Goal: Information Seeking & Learning: Learn about a topic

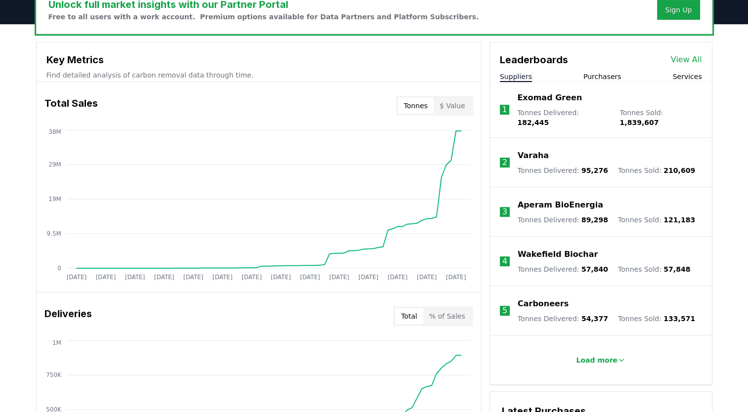
scroll to position [360, 0]
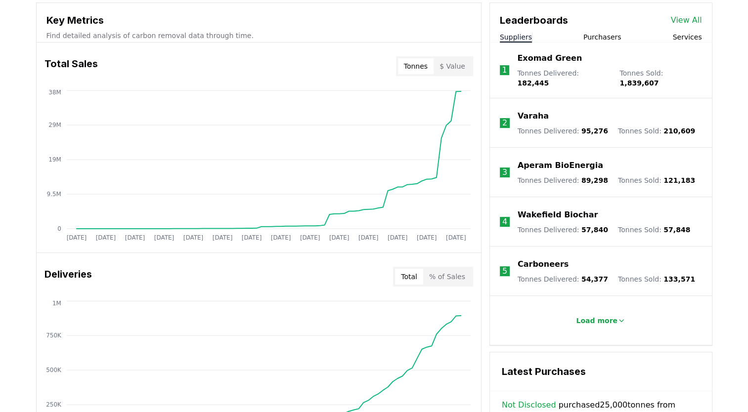
click at [596, 43] on li "1 Exomad Green Tonnes Delivered : 182,445 Tonnes Sold : 1,839,607" at bounding box center [601, 71] width 222 height 56
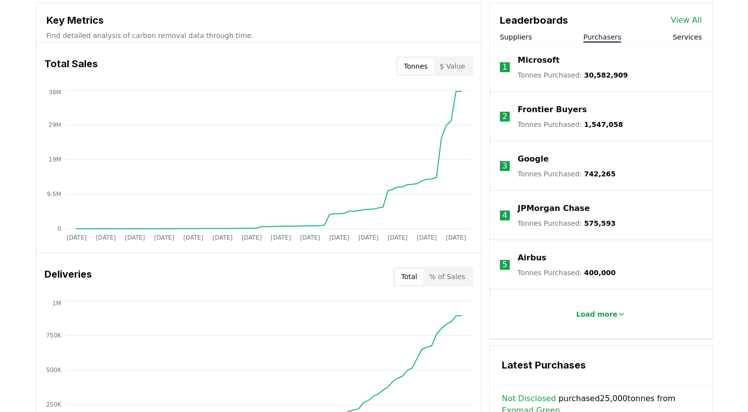
click at [597, 37] on button "Purchasers" at bounding box center [602, 37] width 38 height 10
click at [698, 17] on link "View All" at bounding box center [686, 20] width 31 height 12
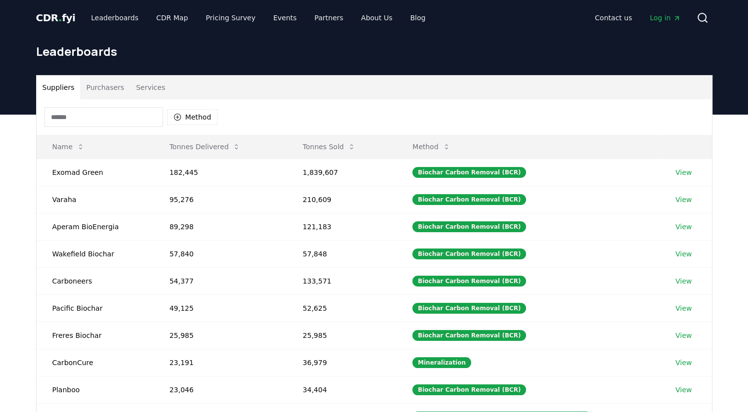
click at [106, 90] on button "Purchasers" at bounding box center [105, 88] width 50 height 24
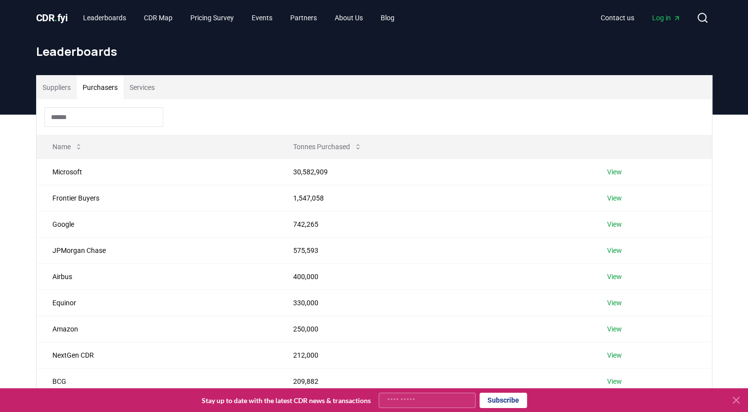
click at [109, 90] on button "Purchasers" at bounding box center [100, 88] width 47 height 24
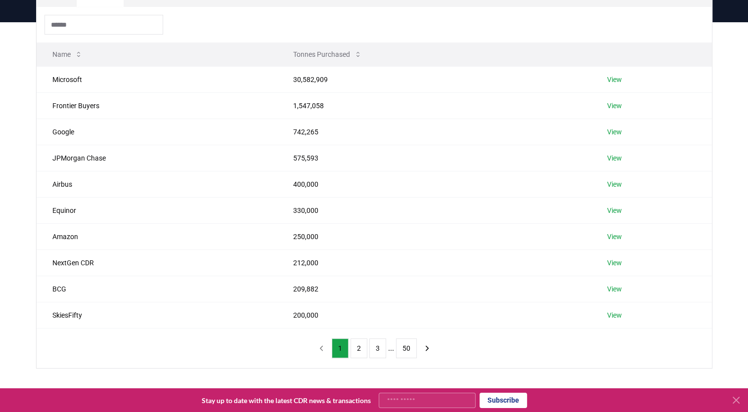
scroll to position [75, 0]
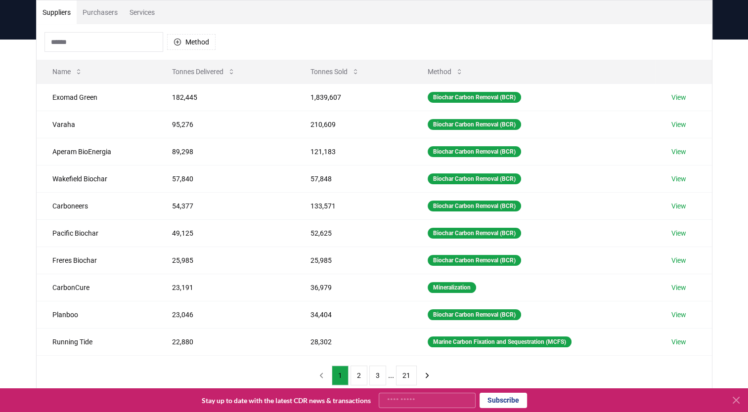
click at [256, 47] on div "Method" at bounding box center [374, 42] width 675 height 36
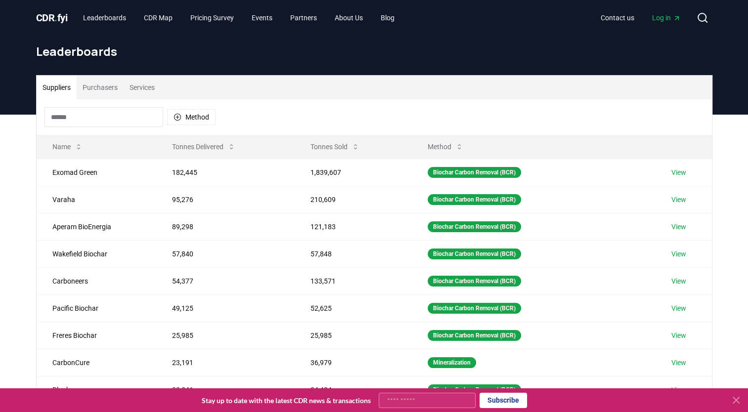
click at [49, 19] on span "CDR . fyi" at bounding box center [52, 18] width 32 height 12
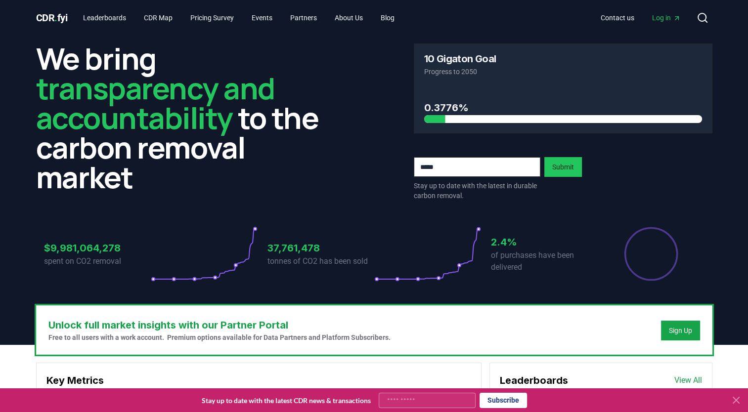
click at [232, 232] on icon at bounding box center [204, 253] width 107 height 55
click at [280, 256] on p "tonnes of CO2 has been sold" at bounding box center [321, 262] width 107 height 12
click at [287, 251] on h3 "37,761,478" at bounding box center [321, 248] width 107 height 15
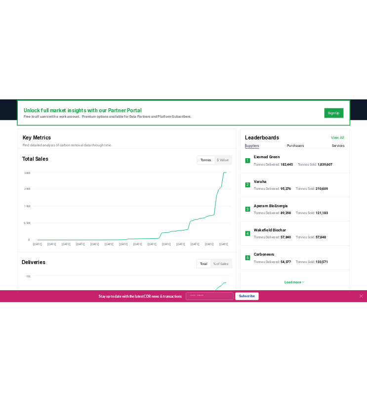
scroll to position [301, 0]
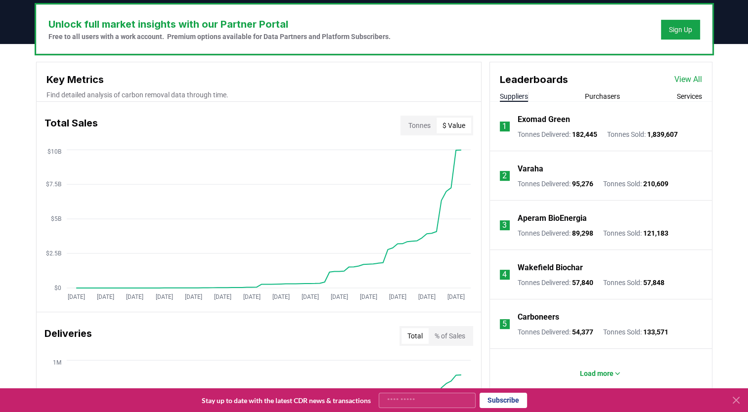
click at [461, 118] on button "$ Value" at bounding box center [454, 126] width 35 height 16
click at [425, 127] on button "Tonnes" at bounding box center [420, 126] width 34 height 16
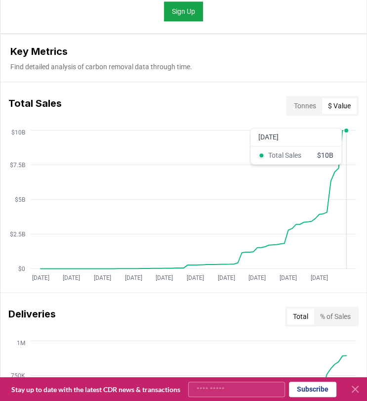
scroll to position [586, 0]
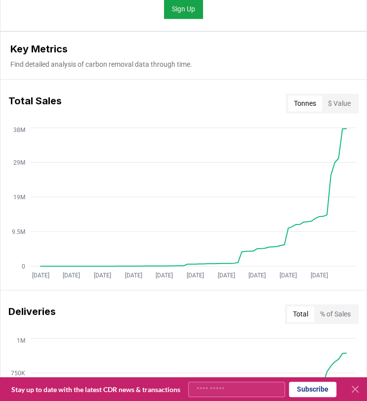
click at [306, 111] on button "Tonnes" at bounding box center [305, 103] width 34 height 16
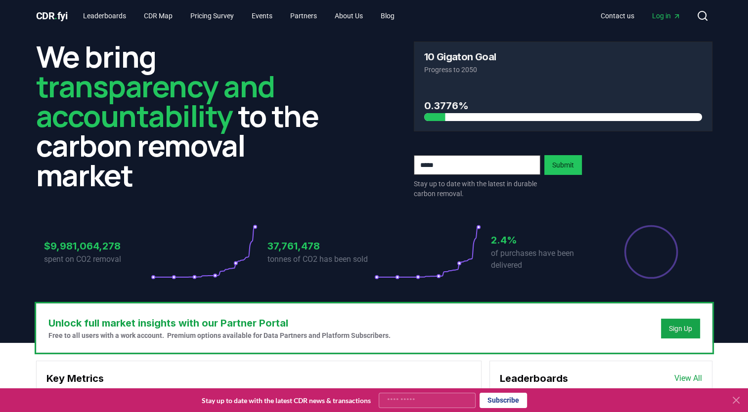
scroll to position [0, 0]
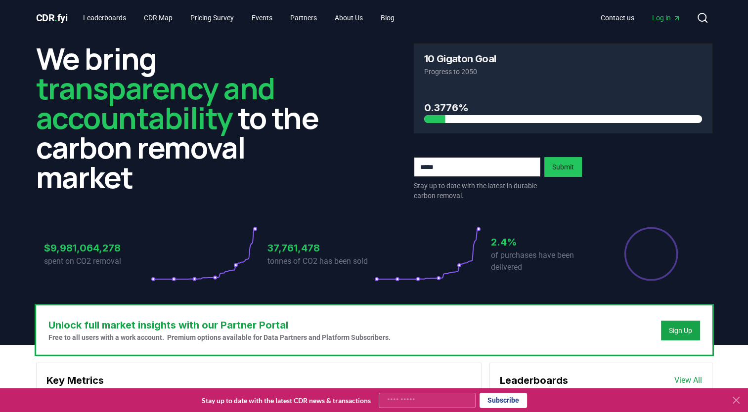
click at [654, 17] on span "Log in" at bounding box center [666, 18] width 29 height 10
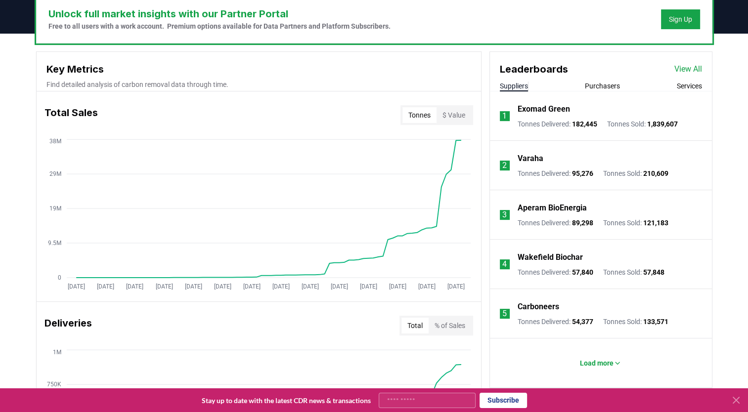
scroll to position [360, 0]
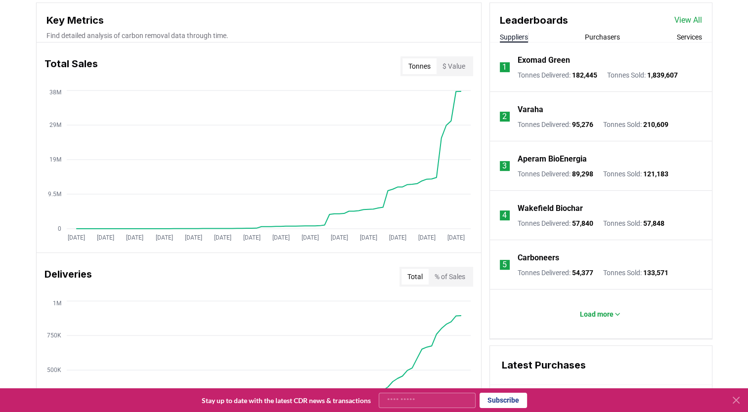
click at [601, 39] on button "Purchasers" at bounding box center [602, 37] width 35 height 10
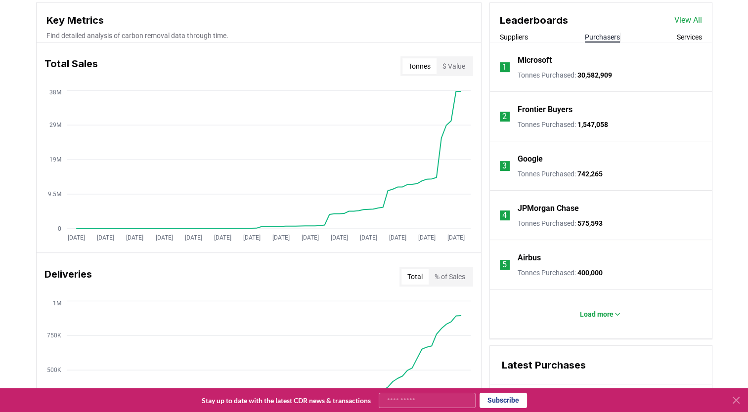
click at [685, 26] on div "Leaderboards View All" at bounding box center [601, 15] width 222 height 25
click at [552, 64] on p "Microsoft" at bounding box center [535, 60] width 34 height 12
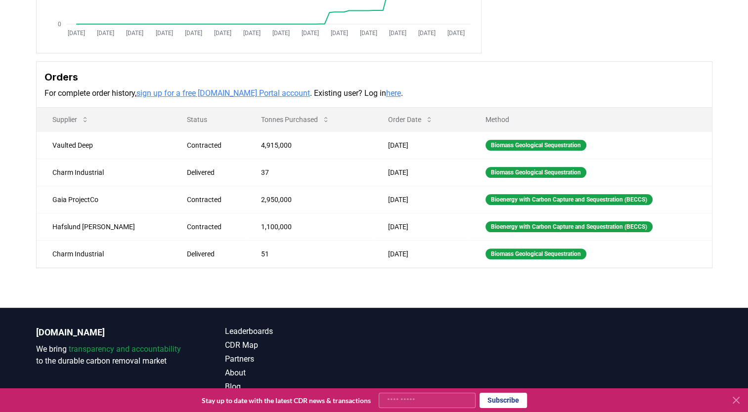
scroll to position [230, 0]
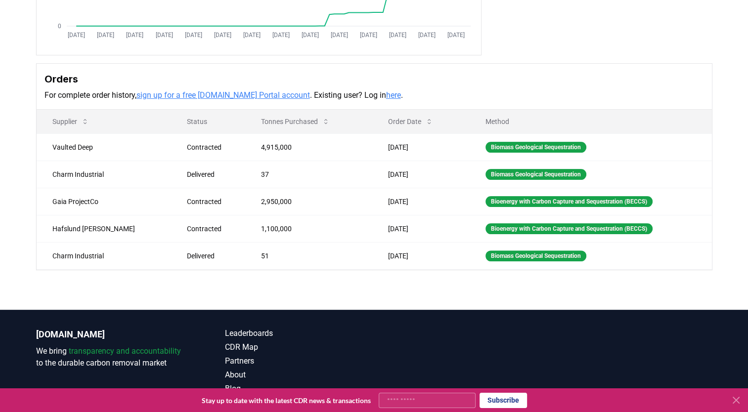
click at [386, 96] on link "here" at bounding box center [393, 94] width 15 height 9
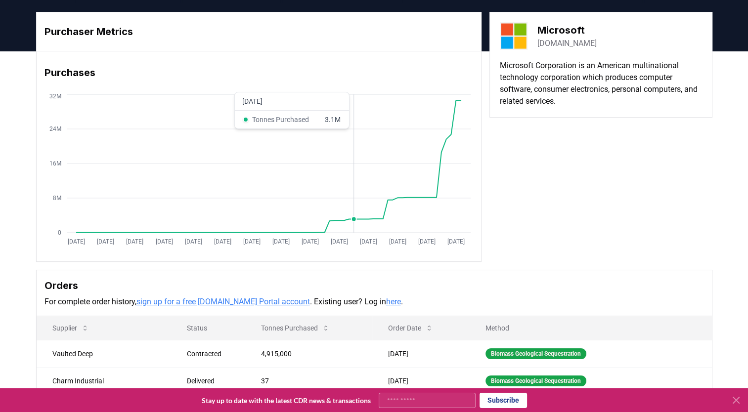
scroll to position [0, 0]
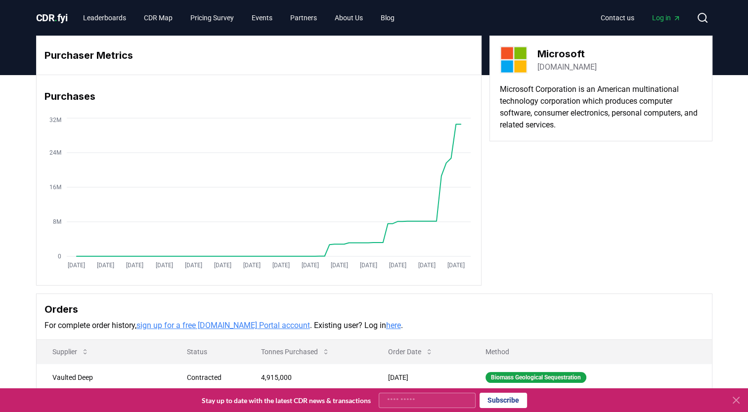
click at [56, 21] on span "." at bounding box center [55, 18] width 3 height 12
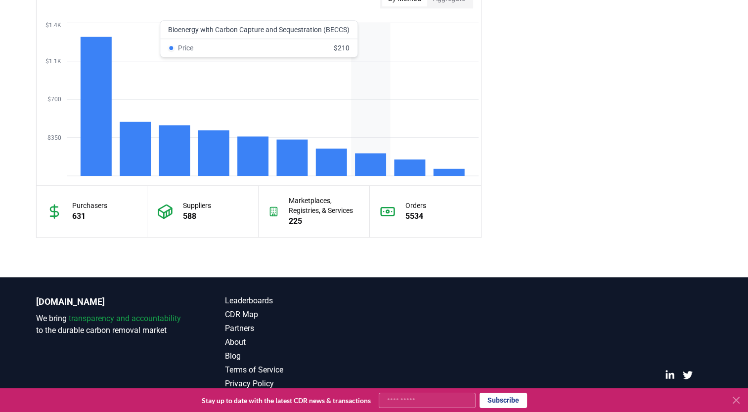
scroll to position [858, 0]
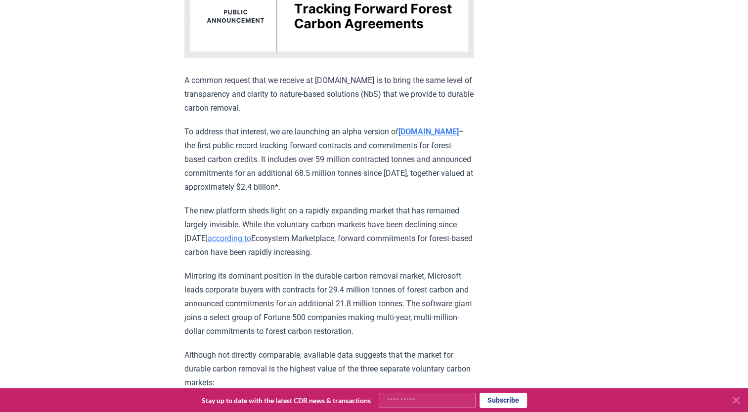
scroll to position [360, 0]
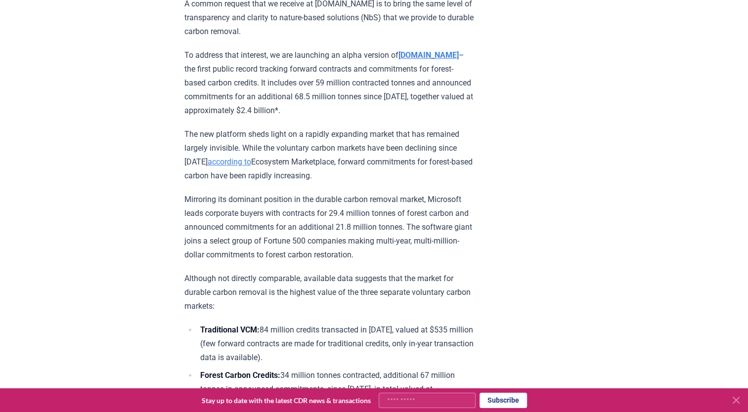
click at [416, 52] on strong "nbs.CDR.fyi" at bounding box center [429, 54] width 60 height 9
